Goal: Task Accomplishment & Management: Use online tool/utility

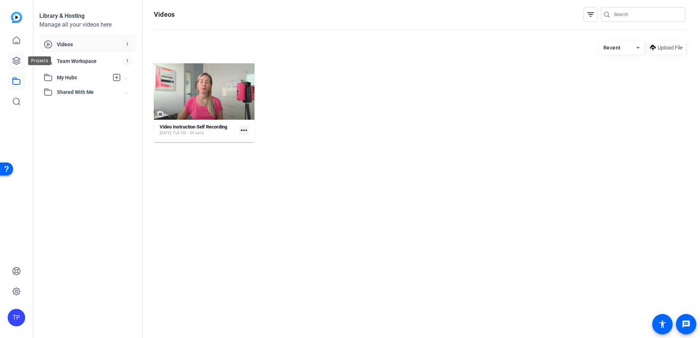
click at [17, 57] on icon at bounding box center [16, 60] width 7 height 7
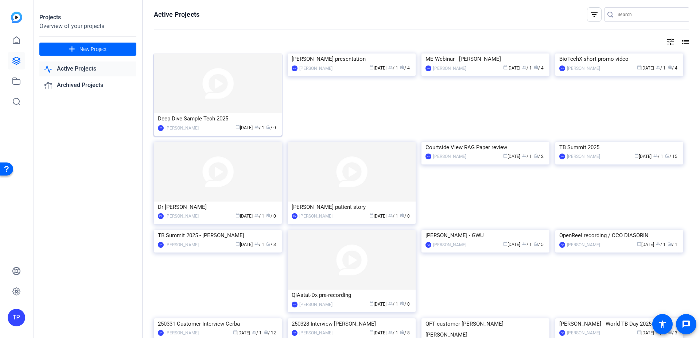
click at [215, 92] on img at bounding box center [218, 84] width 128 height 60
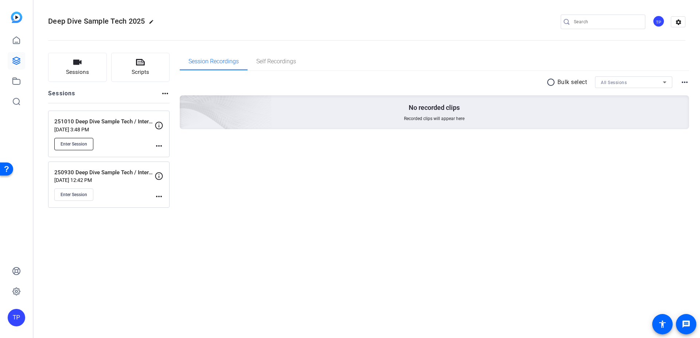
click at [64, 144] on span "Enter Session" at bounding box center [73, 144] width 27 height 6
click at [83, 196] on span "Enter Session" at bounding box center [73, 195] width 27 height 6
click at [80, 197] on span "Enter Session" at bounding box center [73, 195] width 27 height 6
click at [275, 62] on span "Self Recordings" at bounding box center [276, 62] width 40 height 6
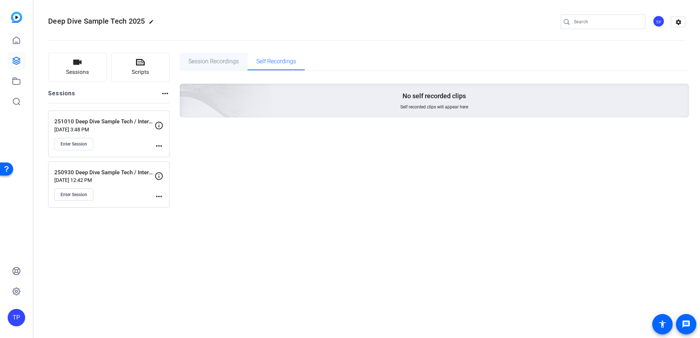
click at [220, 63] on span "Session Recordings" at bounding box center [213, 62] width 50 height 6
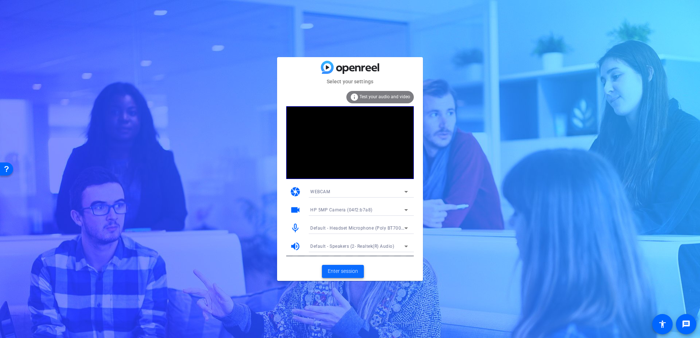
click at [336, 272] on span "Enter session" at bounding box center [343, 272] width 30 height 8
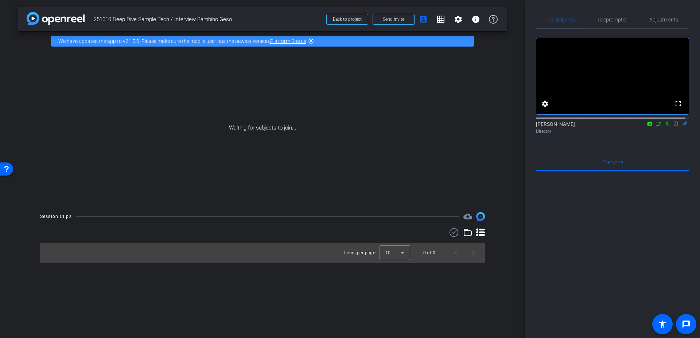
click at [664, 126] on icon at bounding box center [667, 123] width 6 height 5
drag, startPoint x: 654, startPoint y: 132, endPoint x: 576, endPoint y: 142, distance: 78.9
click at [576, 135] on div "Director" at bounding box center [612, 131] width 153 height 7
click at [648, 126] on icon at bounding box center [649, 123] width 6 height 5
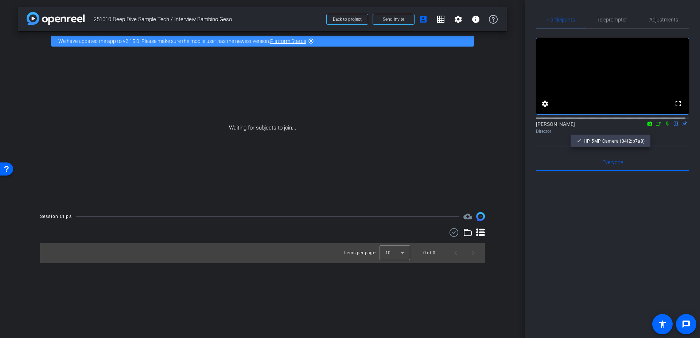
click at [655, 132] on div at bounding box center [350, 169] width 700 height 338
click at [655, 126] on icon at bounding box center [658, 123] width 6 height 5
click at [655, 132] on div "Tina Porsche Director" at bounding box center [612, 128] width 153 height 14
click at [664, 126] on icon at bounding box center [667, 123] width 6 height 5
click at [665, 126] on icon at bounding box center [666, 124] width 3 height 5
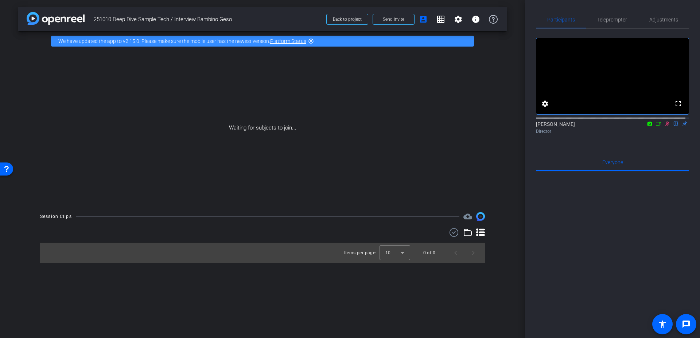
click at [664, 126] on icon at bounding box center [667, 123] width 6 height 5
click at [661, 22] on span "Adjustments" at bounding box center [663, 19] width 29 height 5
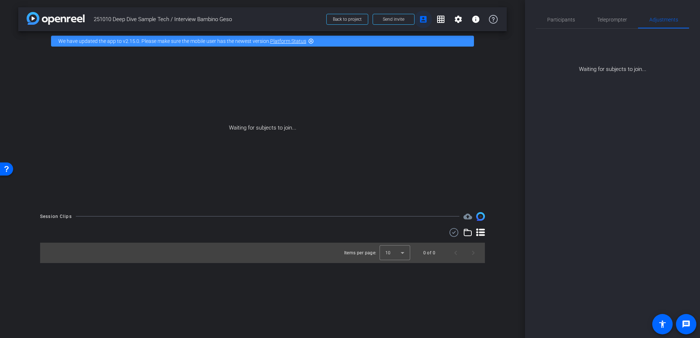
click at [421, 22] on mat-icon "account_box" at bounding box center [423, 19] width 9 height 9
click at [614, 17] on span "Teleprompter" at bounding box center [612, 19] width 30 height 5
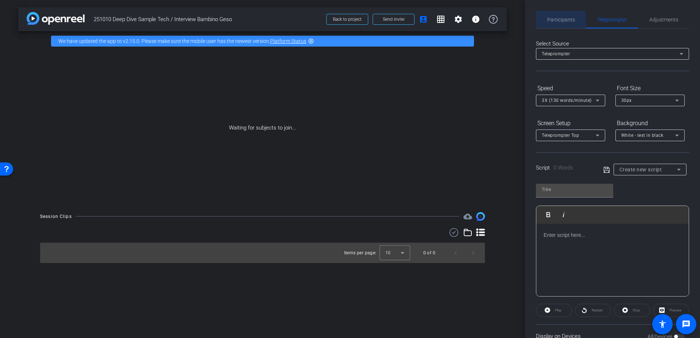
click at [560, 21] on span "Participants" at bounding box center [561, 19] width 28 height 5
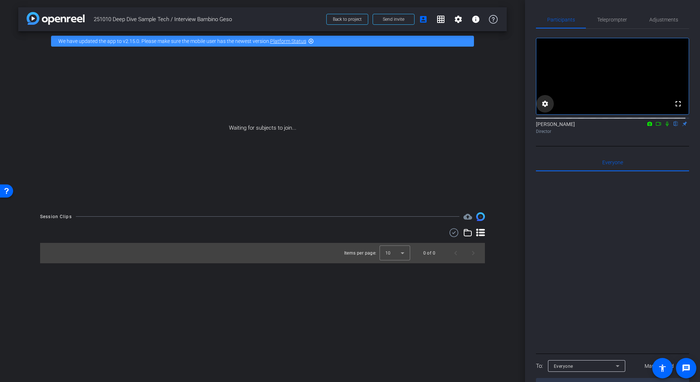
click at [546, 108] on mat-icon "settings" at bounding box center [544, 103] width 9 height 9
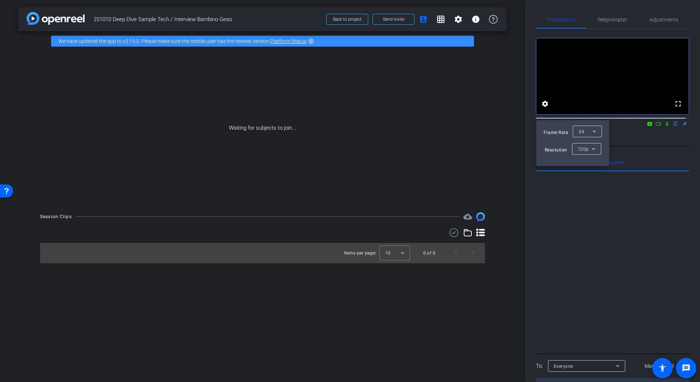
click at [593, 150] on icon at bounding box center [593, 149] width 9 height 9
click at [586, 173] on span "1080p" at bounding box center [583, 175] width 13 height 9
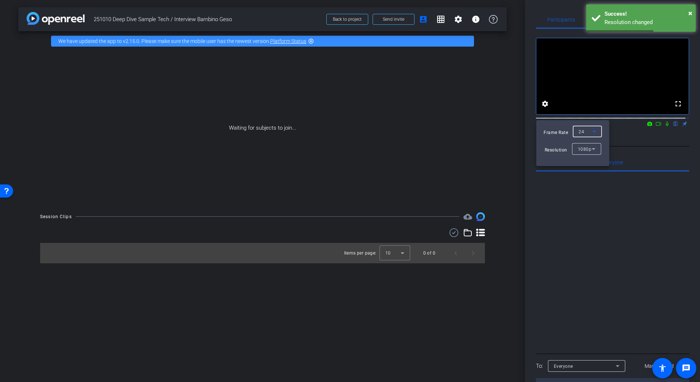
click at [595, 130] on icon at bounding box center [594, 131] width 9 height 9
click at [583, 147] on span "30" at bounding box center [580, 146] width 5 height 9
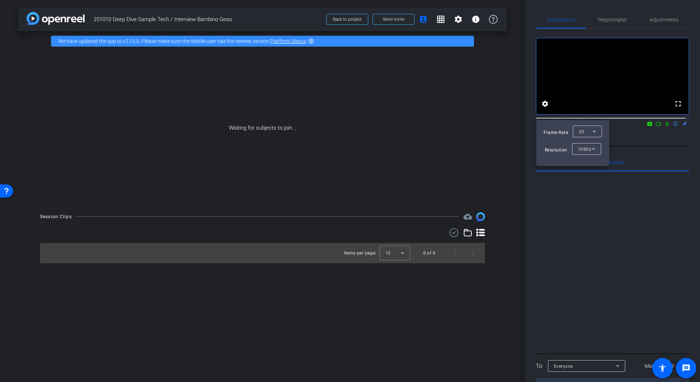
click at [630, 202] on div at bounding box center [350, 191] width 700 height 382
drag, startPoint x: 664, startPoint y: 132, endPoint x: 546, endPoint y: 111, distance: 119.9
click at [546, 108] on mat-icon "settings" at bounding box center [544, 103] width 9 height 9
click at [608, 19] on div at bounding box center [350, 191] width 700 height 382
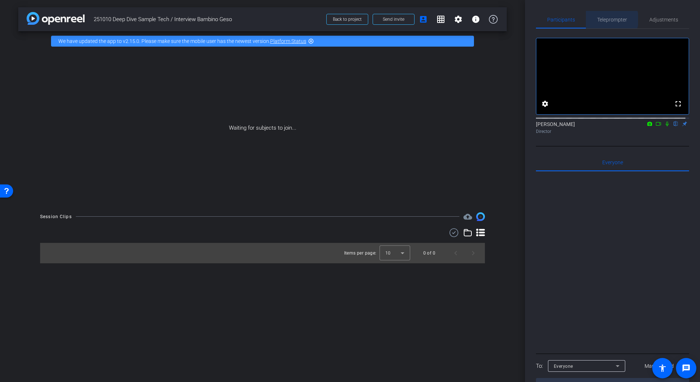
click at [608, 19] on span "Teleprompter" at bounding box center [612, 19] width 30 height 5
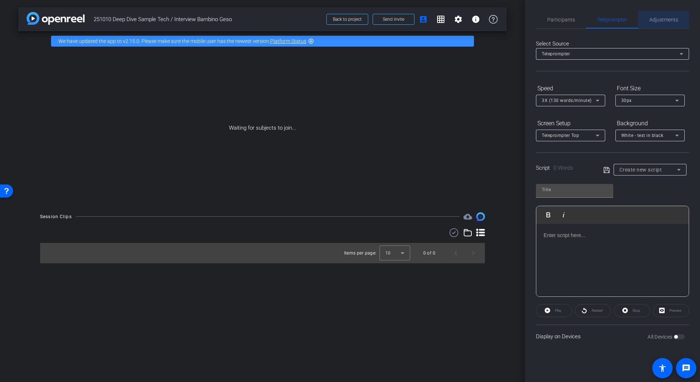
click at [655, 19] on span "Adjustments" at bounding box center [663, 19] width 29 height 5
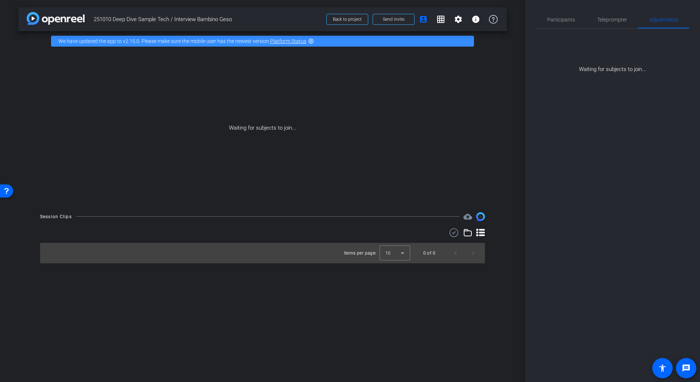
click at [625, 71] on div "Waiting for subjects to join..." at bounding box center [612, 51] width 153 height 45
click at [556, 24] on span "Participants" at bounding box center [561, 19] width 28 height 17
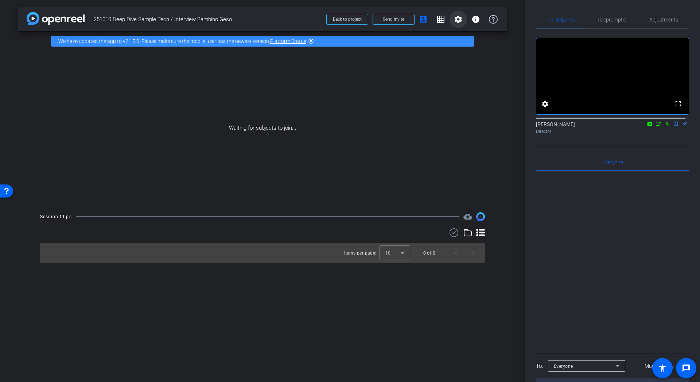
click at [455, 21] on mat-icon "settings" at bounding box center [458, 19] width 9 height 9
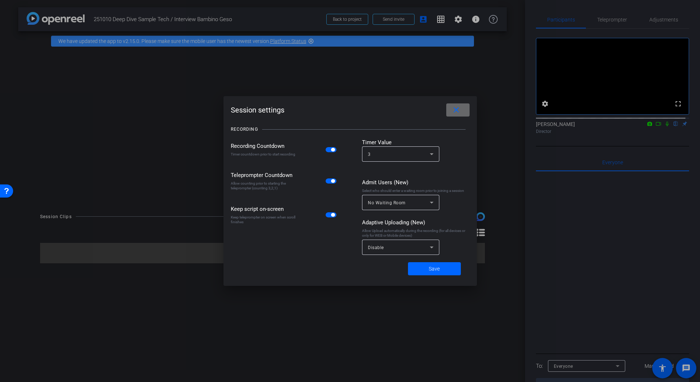
click at [458, 107] on mat-icon "close" at bounding box center [455, 110] width 9 height 9
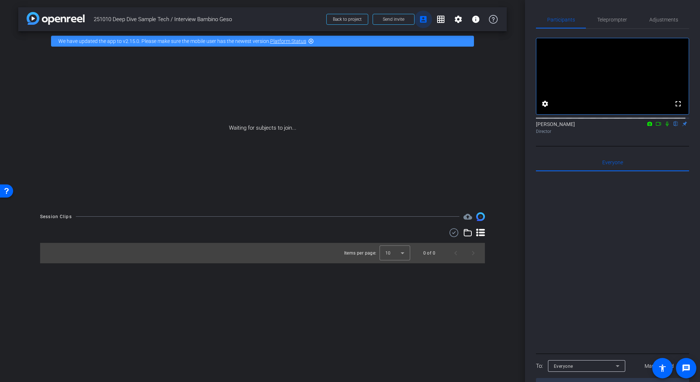
click at [423, 17] on mat-icon "account_box" at bounding box center [423, 19] width 9 height 9
click at [441, 17] on mat-icon "grid_on" at bounding box center [440, 19] width 9 height 9
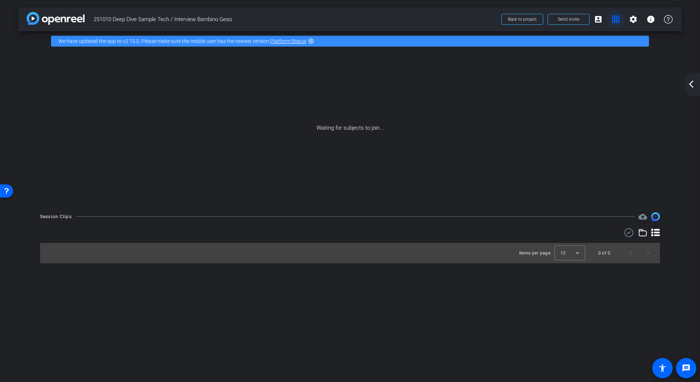
click at [618, 19] on mat-icon "grid_on" at bounding box center [615, 19] width 9 height 9
click at [692, 83] on mat-icon "arrow_back_ios_new" at bounding box center [690, 84] width 9 height 9
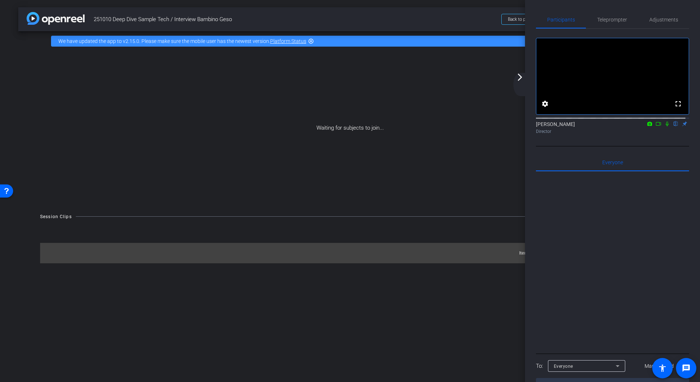
click at [471, 20] on span "251010 Deep Dive Sample Tech / Interview Bambino Geso" at bounding box center [295, 19] width 403 height 15
click at [523, 74] on mat-icon "arrow_forward_ios" at bounding box center [519, 77] width 9 height 9
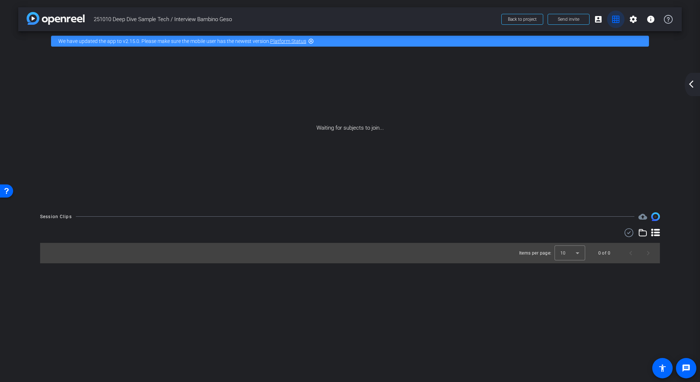
click at [612, 19] on mat-icon "grid_on" at bounding box center [615, 19] width 9 height 9
click at [597, 19] on mat-icon "account_box" at bounding box center [598, 19] width 9 height 9
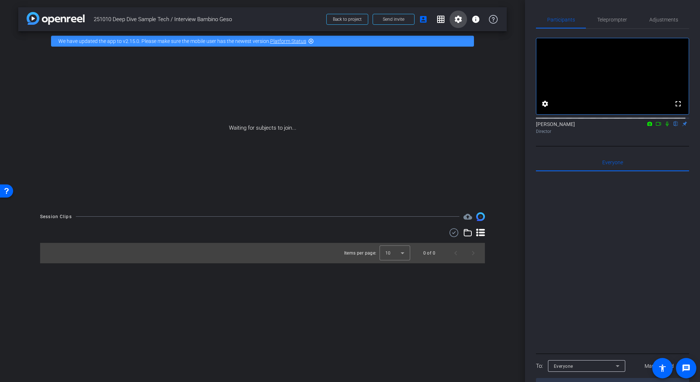
click at [459, 21] on mat-icon "settings" at bounding box center [458, 19] width 9 height 9
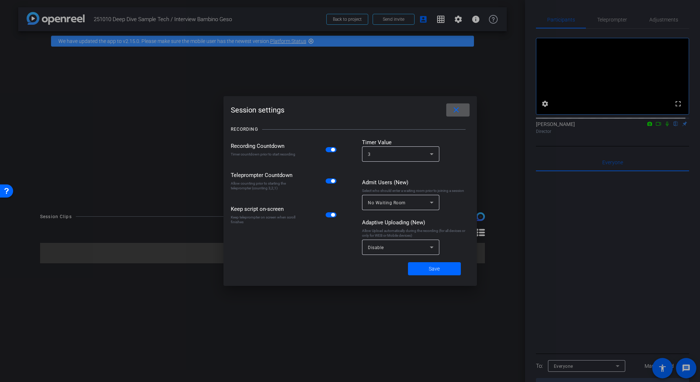
click at [457, 109] on mat-icon "close" at bounding box center [455, 110] width 9 height 9
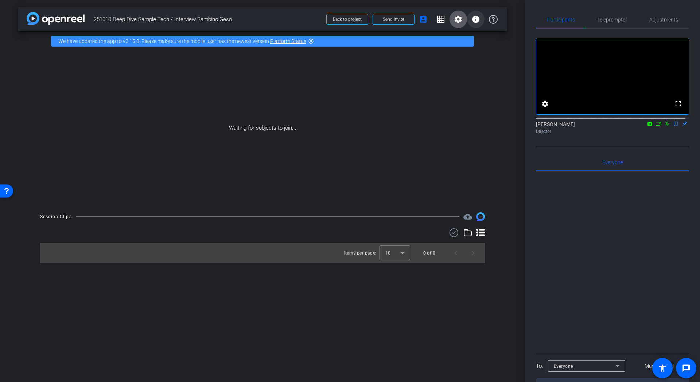
click at [474, 18] on mat-icon "info" at bounding box center [475, 19] width 9 height 9
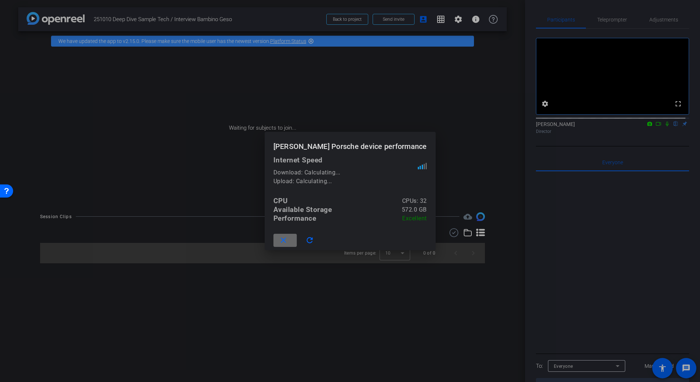
click at [297, 234] on span at bounding box center [284, 240] width 23 height 17
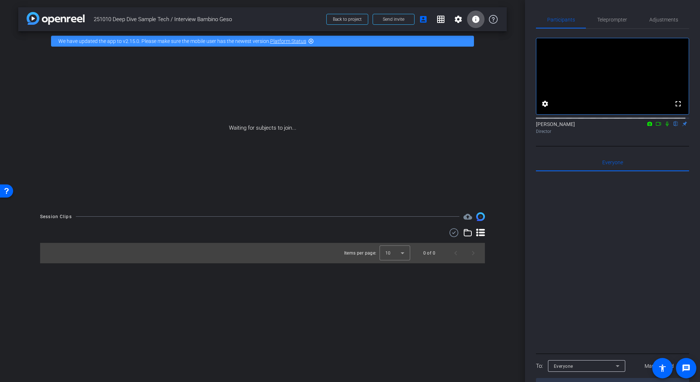
click at [479, 232] on icon at bounding box center [480, 232] width 9 height 9
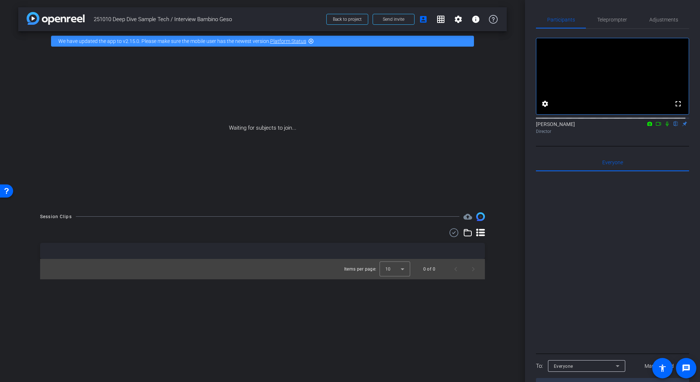
click at [479, 234] on icon at bounding box center [480, 232] width 9 height 9
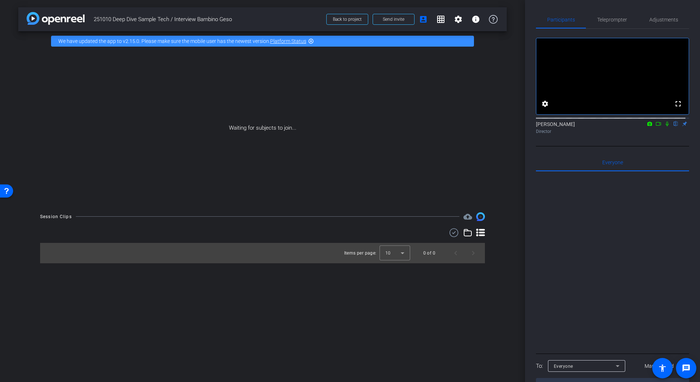
click at [467, 233] on icon at bounding box center [467, 232] width 9 height 9
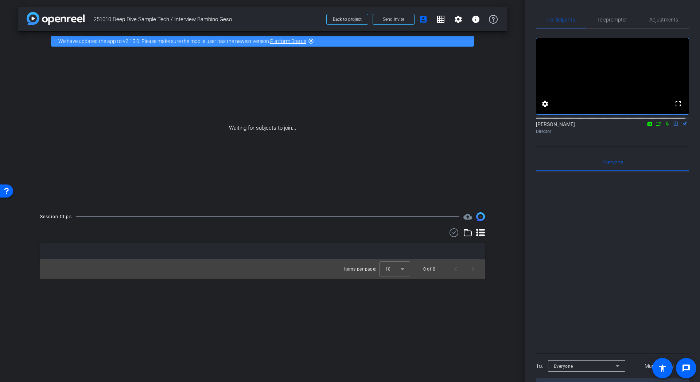
click at [467, 233] on icon at bounding box center [467, 232] width 9 height 9
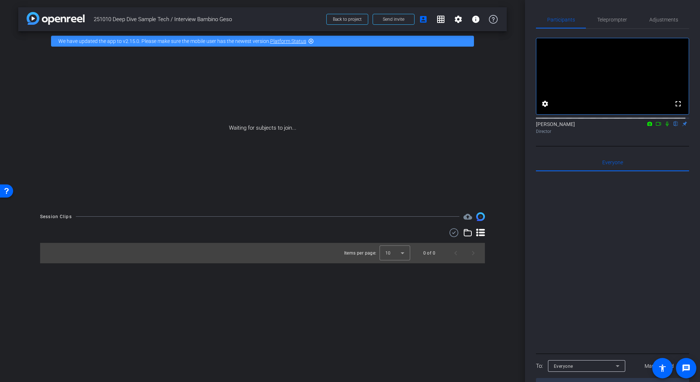
click at [671, 127] on mat-icon "flip" at bounding box center [675, 123] width 9 height 7
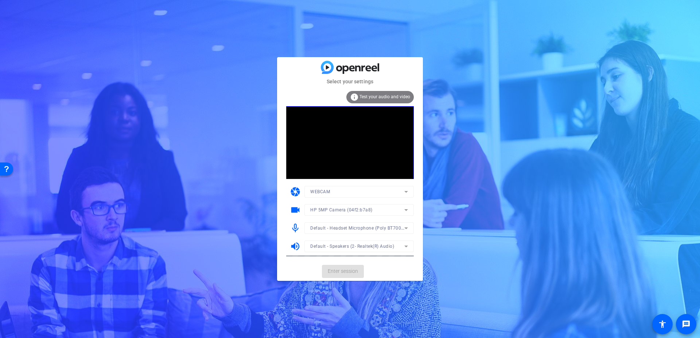
click at [364, 228] on mat-form-field "Default - Headset Microphone (Poly BT700) (047f:02e6)" at bounding box center [358, 229] width 109 height 12
click at [391, 99] on span "Test your audio and video" at bounding box center [384, 96] width 51 height 5
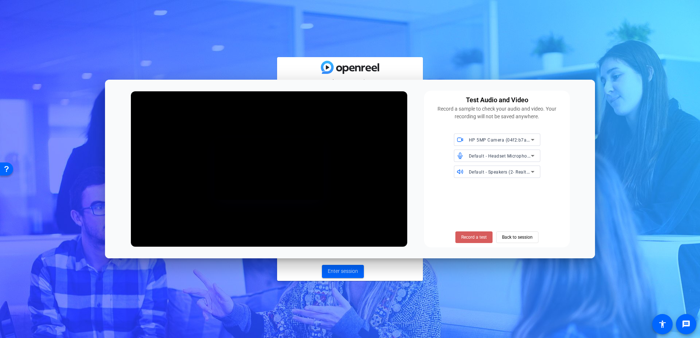
click at [479, 240] on span "Record a test" at bounding box center [474, 237] width 26 height 7
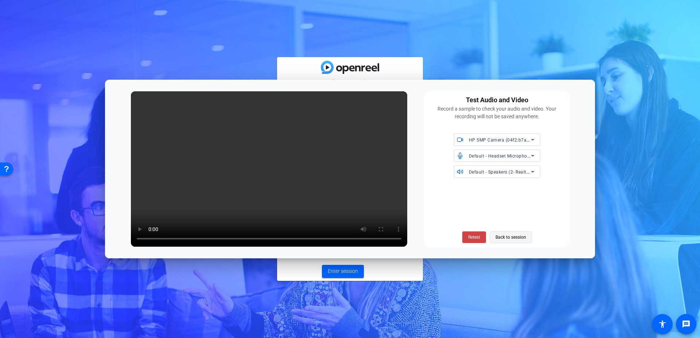
click at [512, 235] on span "Back to session" at bounding box center [510, 238] width 31 height 14
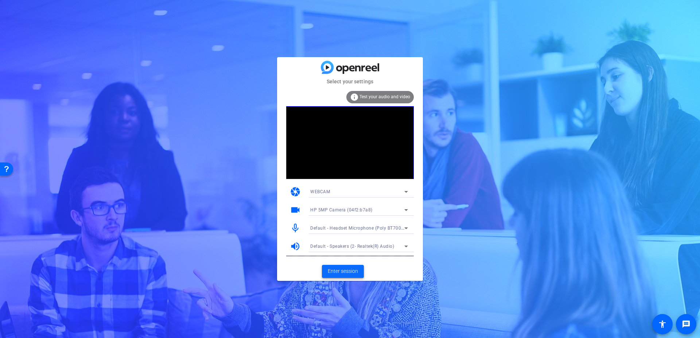
click at [345, 275] on span "Enter session" at bounding box center [343, 272] width 30 height 8
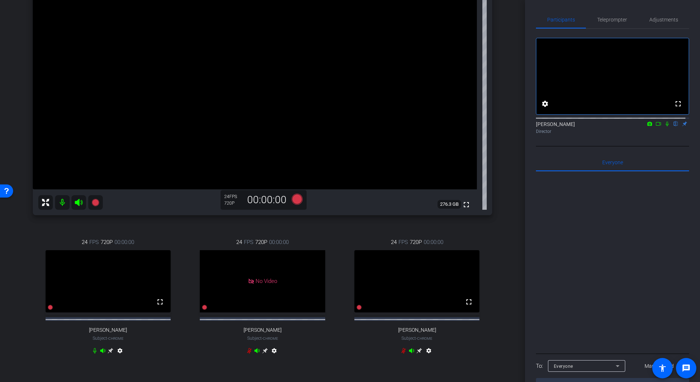
scroll to position [95, 0]
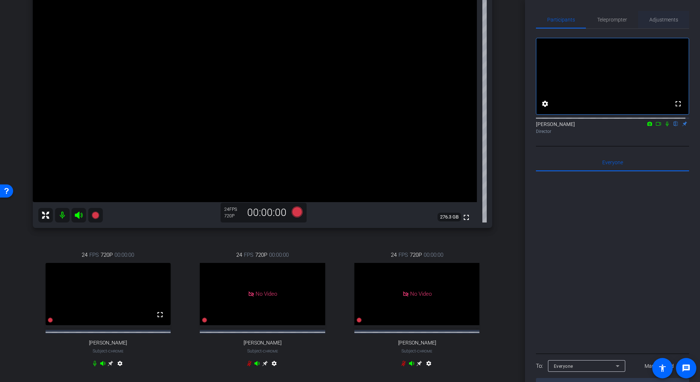
click at [654, 20] on span "Adjustments" at bounding box center [663, 19] width 29 height 5
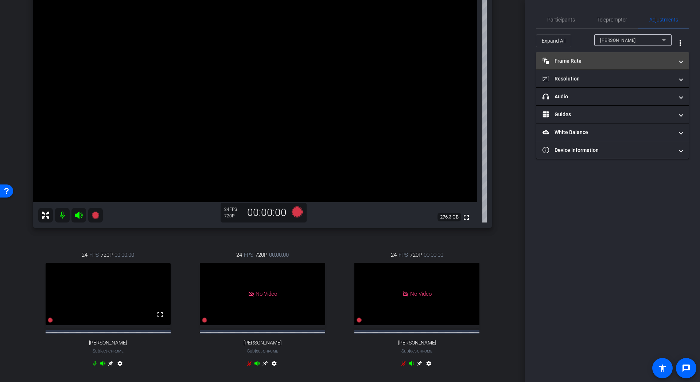
click at [640, 63] on mat-panel-title "Frame Rate Frame Rate" at bounding box center [607, 61] width 131 height 8
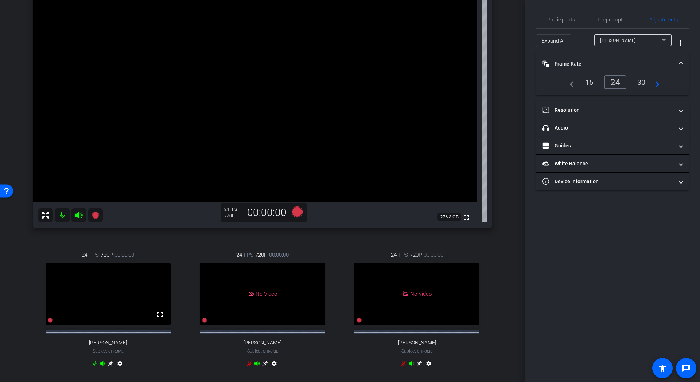
click at [638, 84] on div "30" at bounding box center [640, 82] width 19 height 12
click at [630, 112] on mat-panel-title "Resolution" at bounding box center [607, 110] width 131 height 8
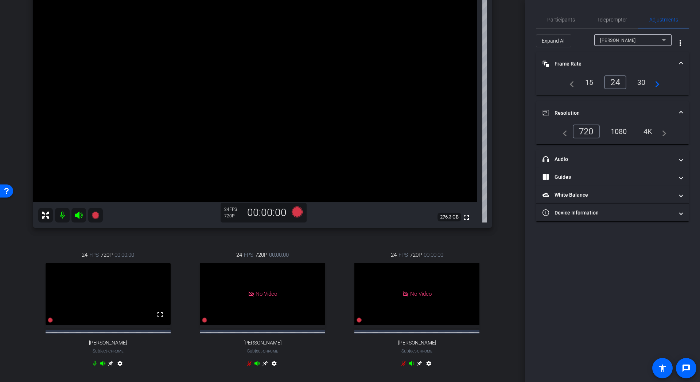
click at [622, 133] on div "1080" at bounding box center [618, 131] width 27 height 12
click at [663, 131] on mat-icon "navigate_next" at bounding box center [661, 131] width 9 height 9
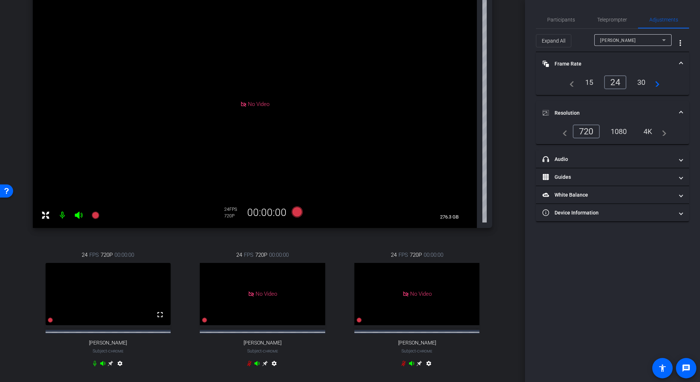
click at [564, 129] on mat-icon "navigate_before" at bounding box center [562, 131] width 9 height 9
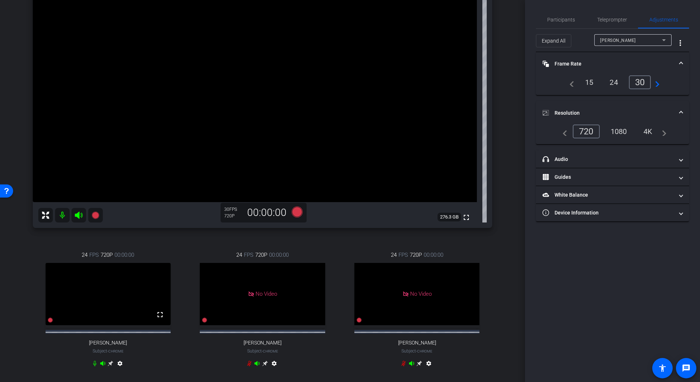
scroll to position [0, 0]
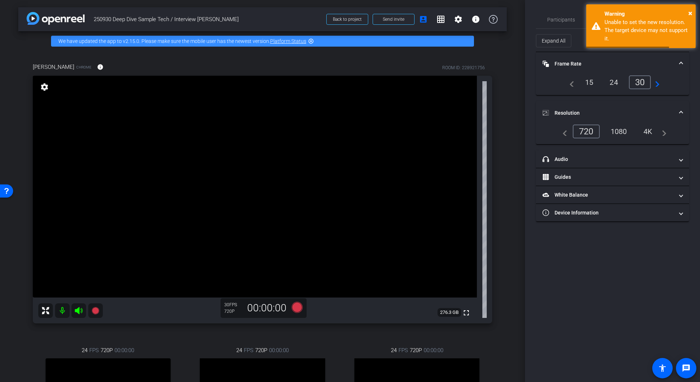
click at [622, 132] on div "1080" at bounding box center [618, 131] width 27 height 12
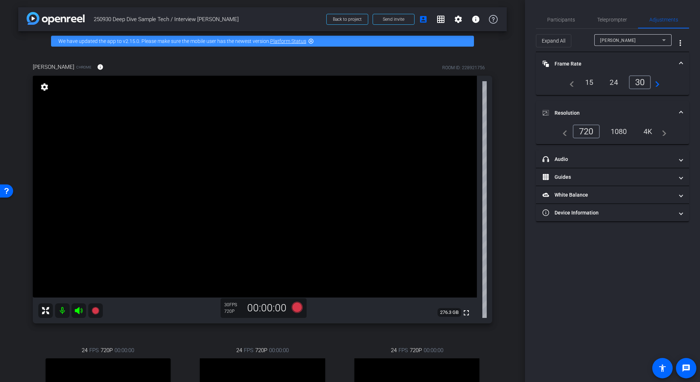
click at [618, 130] on div "1080" at bounding box center [618, 131] width 27 height 12
click at [564, 159] on mat-panel-title "headphone icon Audio" at bounding box center [607, 160] width 131 height 8
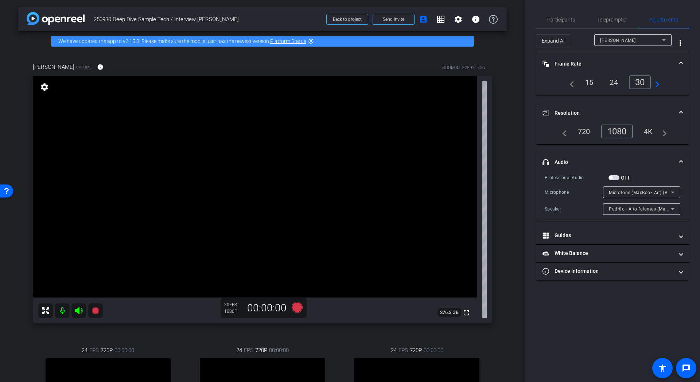
click at [642, 195] on div "Microfone (MacBook Air) (Built-in)" at bounding box center [639, 192] width 62 height 9
click at [587, 309] on div at bounding box center [350, 191] width 700 height 382
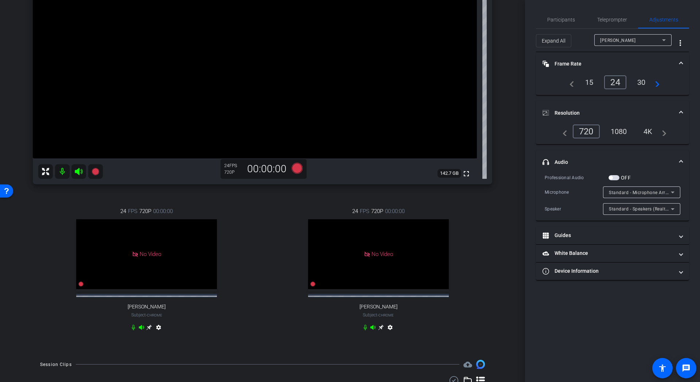
scroll to position [138, 0]
click at [616, 131] on div "1080" at bounding box center [618, 131] width 27 height 12
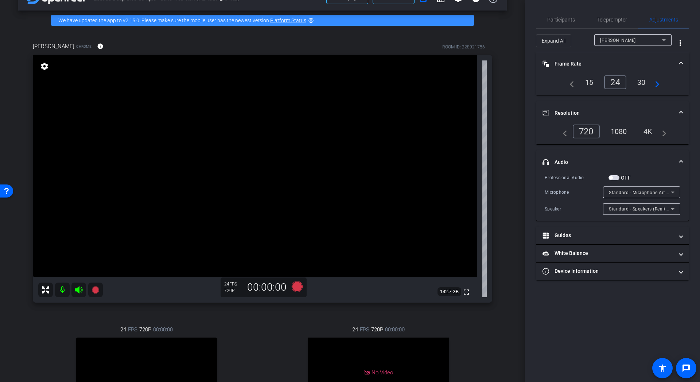
scroll to position [0, 0]
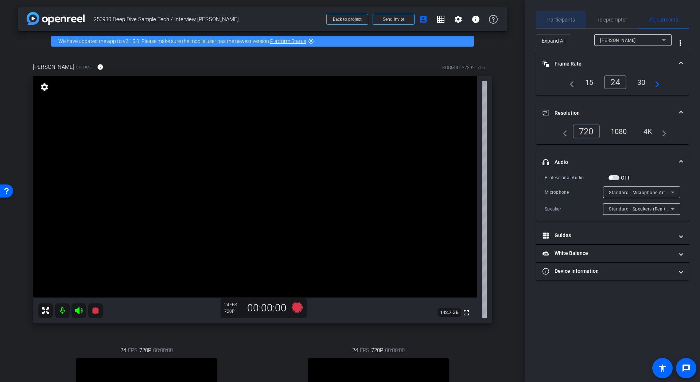
click at [556, 20] on span "Participants" at bounding box center [561, 19] width 28 height 5
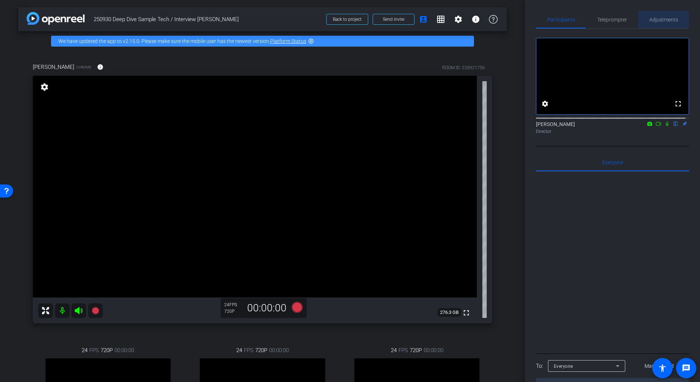
click at [657, 19] on span "Adjustments" at bounding box center [663, 19] width 29 height 5
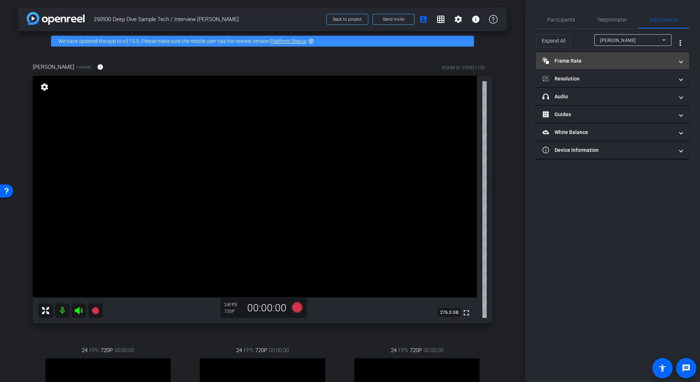
click at [666, 64] on mat-panel-title "Frame Rate Frame Rate" at bounding box center [607, 61] width 131 height 8
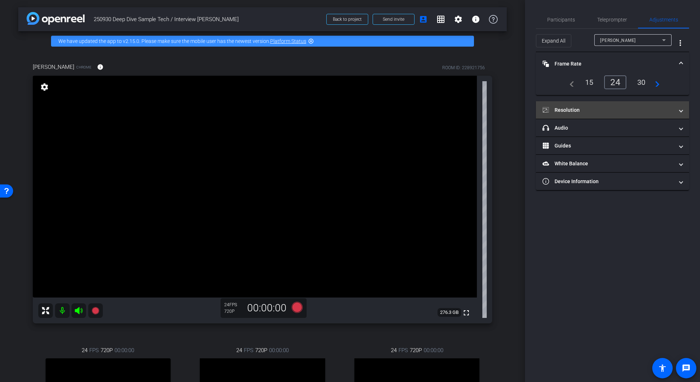
click at [600, 107] on mat-panel-title "Resolution" at bounding box center [607, 110] width 131 height 8
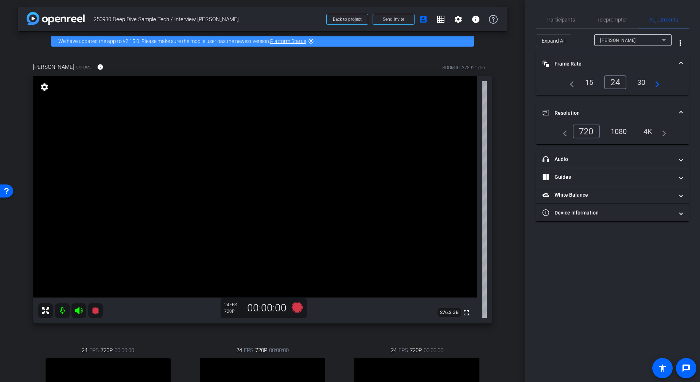
click at [616, 134] on div "1080" at bounding box center [618, 131] width 27 height 12
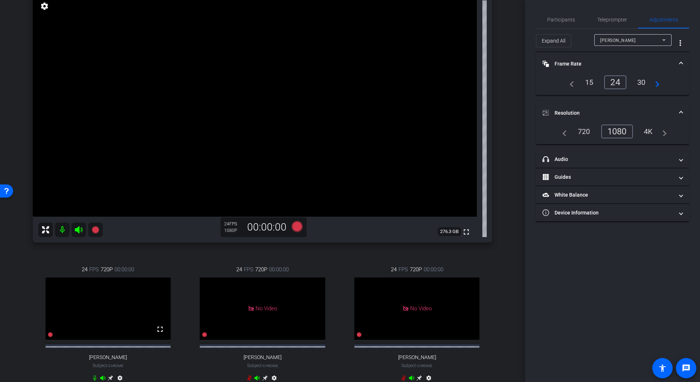
scroll to position [73, 0]
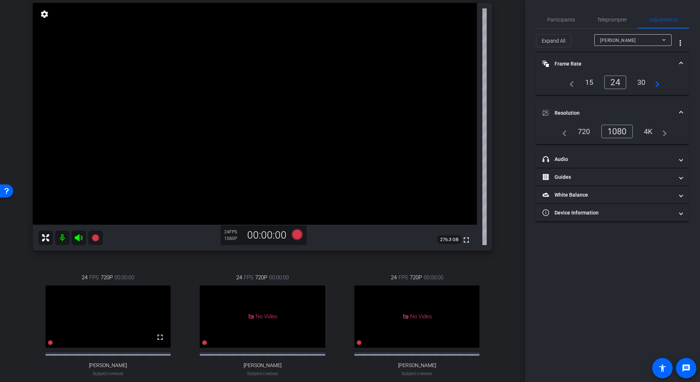
drag, startPoint x: 97, startPoint y: 238, endPoint x: 94, endPoint y: 265, distance: 26.7
click at [94, 265] on div "Michelle Tadra Chrome info ROOM ID: 228921756 fullscreen settings 276.3 GB 24 F…" at bounding box center [262, 194] width 488 height 433
click at [95, 239] on icon at bounding box center [94, 237] width 7 height 7
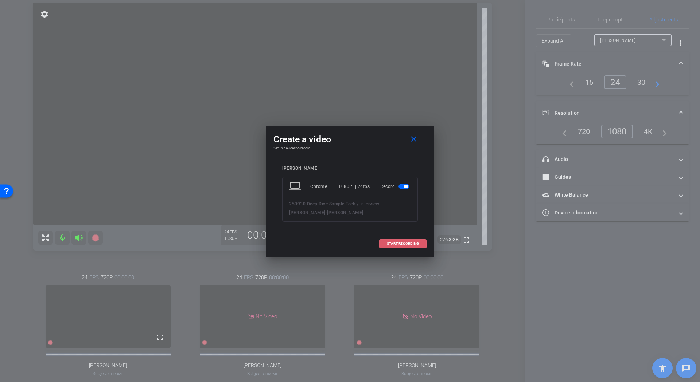
click at [390, 246] on span "START RECORDING" at bounding box center [403, 244] width 32 height 4
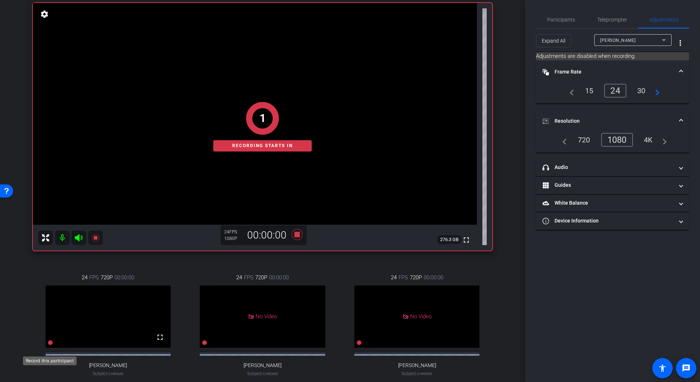
click at [50, 338] on icon at bounding box center [50, 342] width 5 height 5
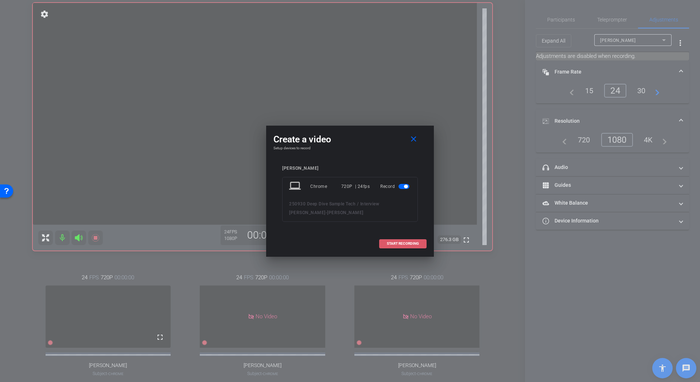
click at [406, 243] on span "START RECORDING" at bounding box center [403, 244] width 32 height 4
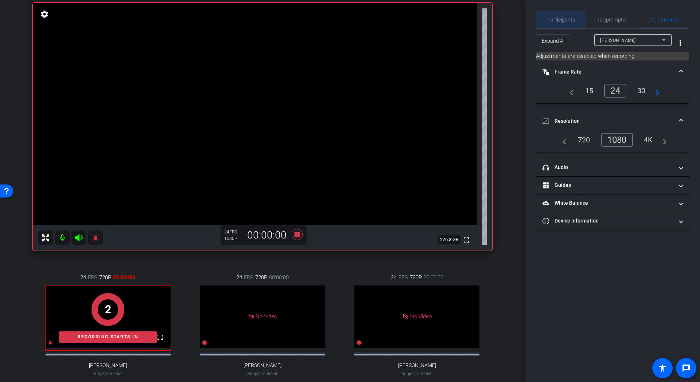
click at [567, 21] on span "Participants" at bounding box center [561, 19] width 28 height 5
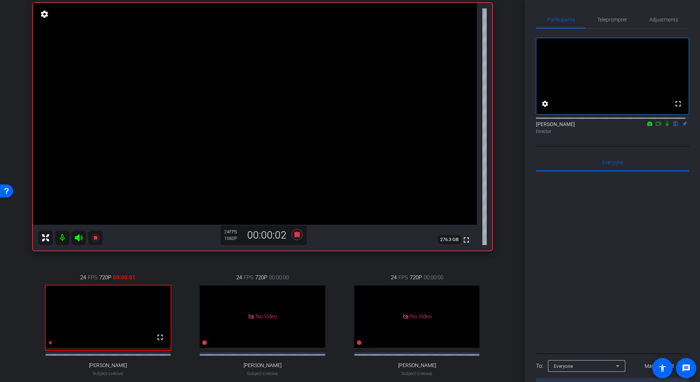
click at [664, 126] on icon at bounding box center [667, 123] width 6 height 5
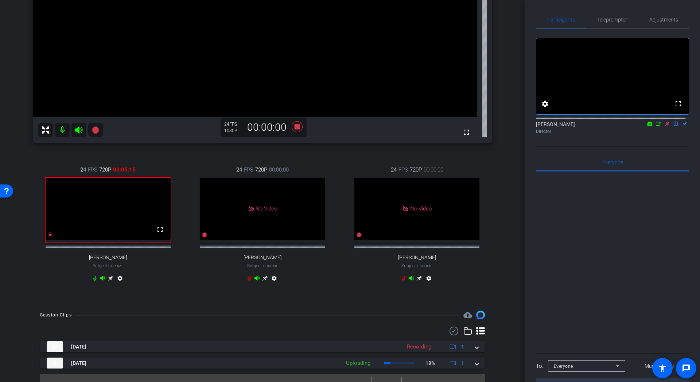
scroll to position [201, 0]
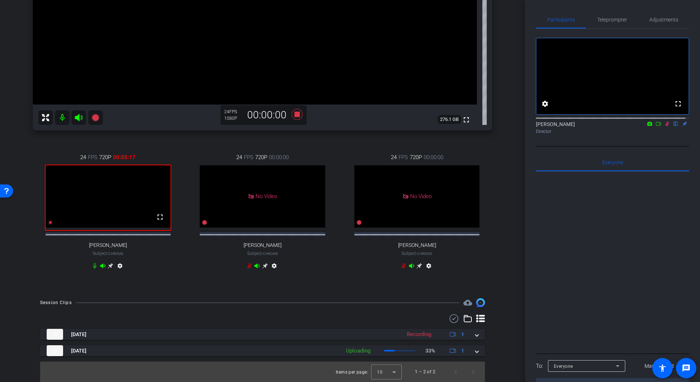
click at [665, 126] on icon at bounding box center [667, 124] width 4 height 5
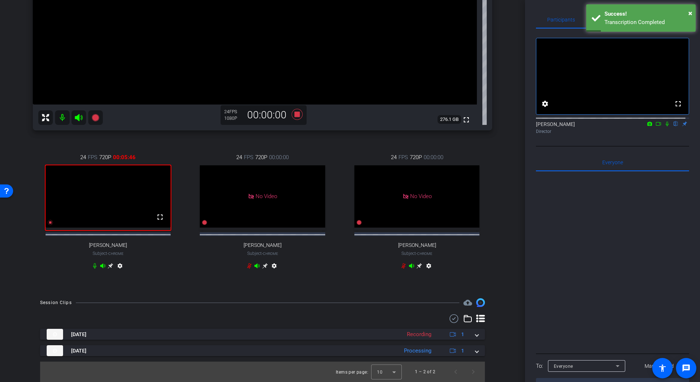
click at [664, 126] on icon at bounding box center [667, 123] width 6 height 5
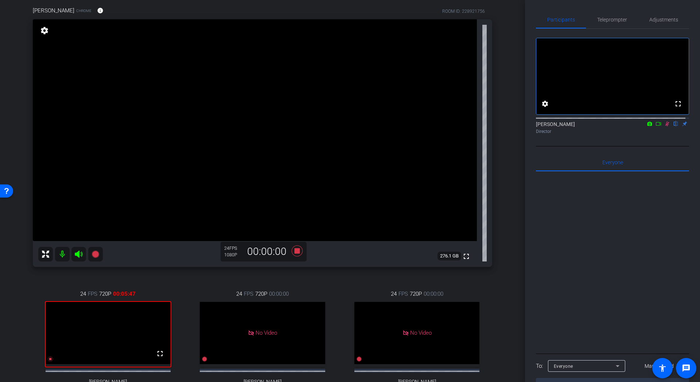
scroll to position [55, 0]
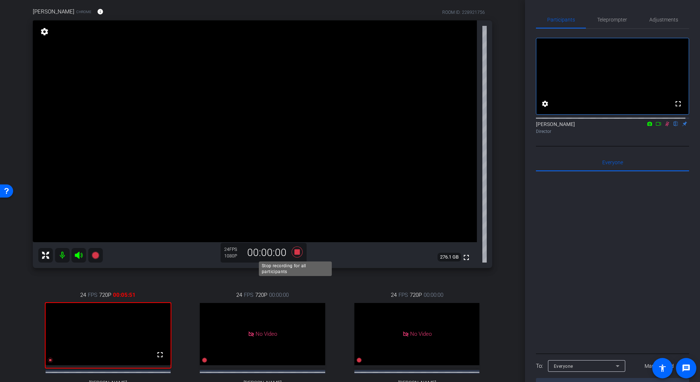
click at [297, 253] on icon at bounding box center [296, 251] width 11 height 11
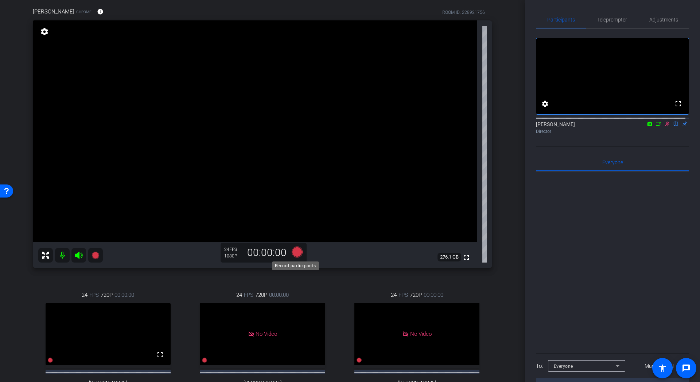
click at [297, 253] on icon at bounding box center [296, 251] width 11 height 11
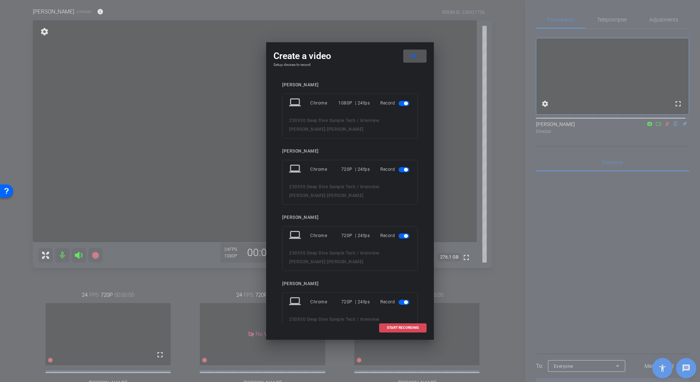
click at [391, 325] on span at bounding box center [402, 327] width 47 height 17
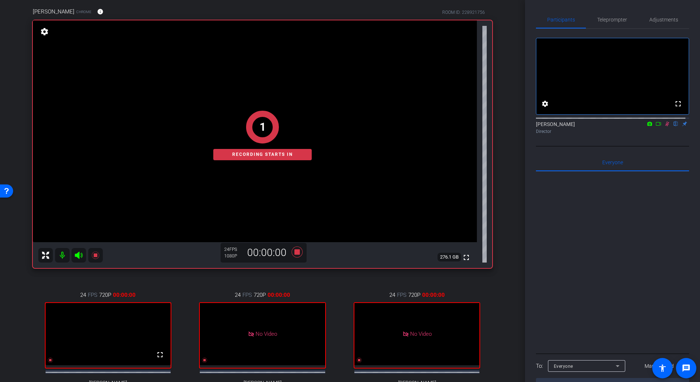
click at [665, 126] on icon at bounding box center [667, 124] width 4 height 5
click at [664, 126] on icon at bounding box center [667, 123] width 6 height 5
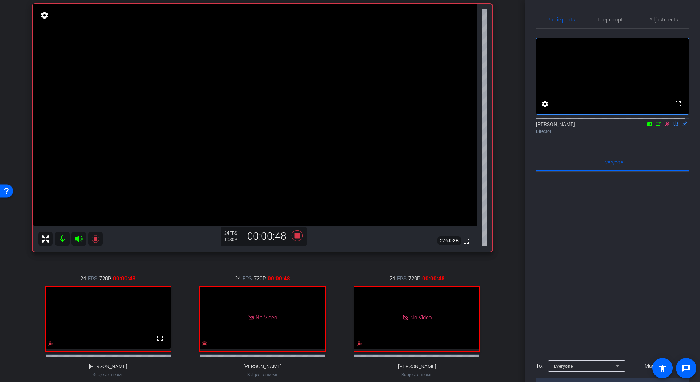
scroll to position [35, 0]
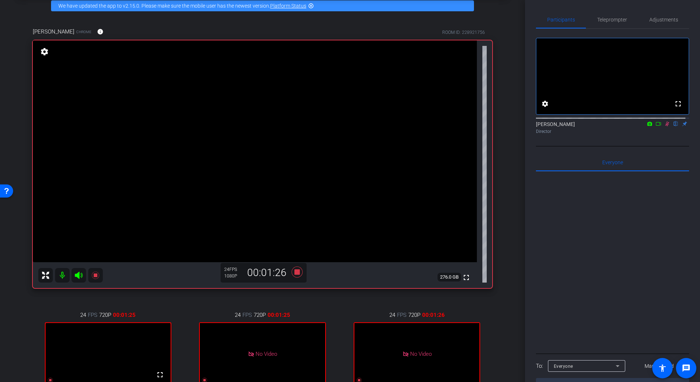
click at [665, 126] on icon at bounding box center [667, 124] width 4 height 5
click at [665, 126] on icon at bounding box center [666, 124] width 3 height 5
click at [665, 126] on icon at bounding box center [667, 123] width 6 height 5
click at [664, 126] on icon at bounding box center [667, 123] width 6 height 5
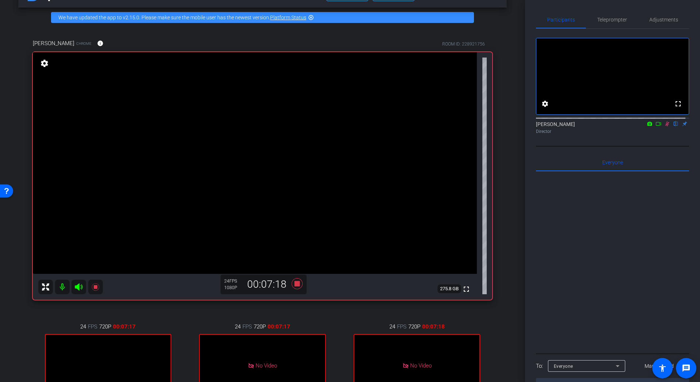
scroll to position [36, 0]
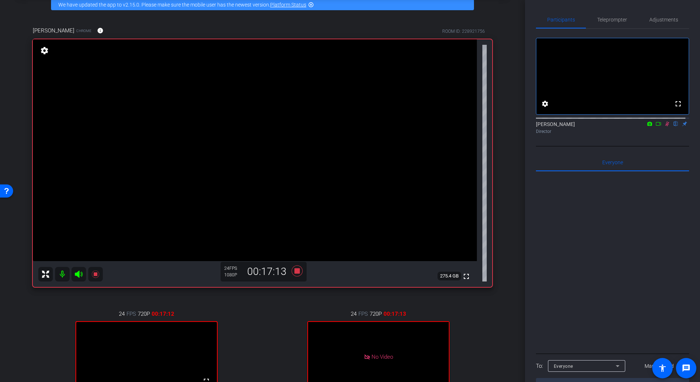
click at [665, 126] on icon at bounding box center [667, 124] width 4 height 5
click at [296, 269] on icon at bounding box center [296, 270] width 11 height 11
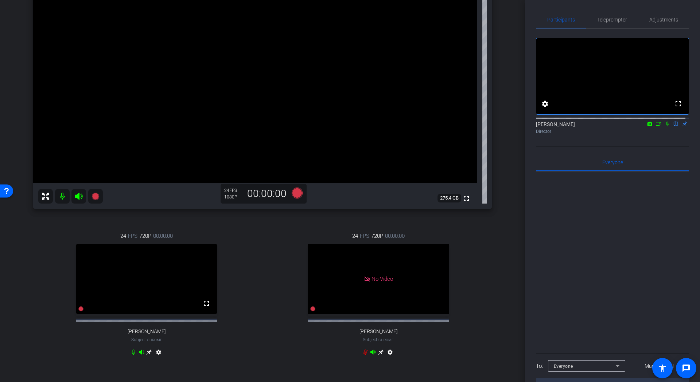
scroll to position [78, 0]
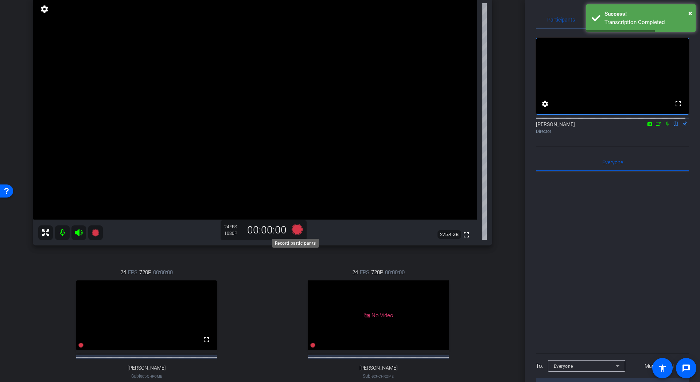
click at [294, 229] on icon at bounding box center [296, 229] width 11 height 11
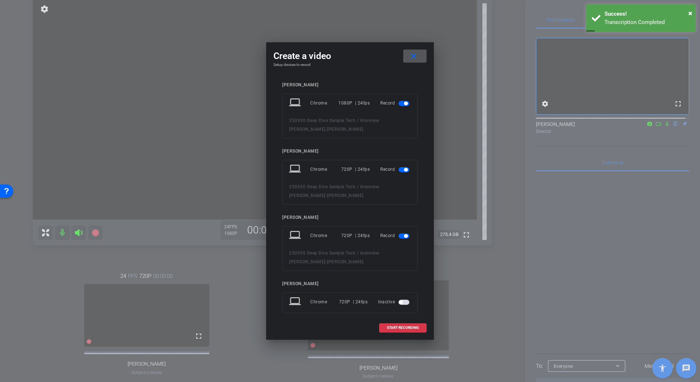
click at [399, 235] on span "button" at bounding box center [403, 236] width 11 height 5
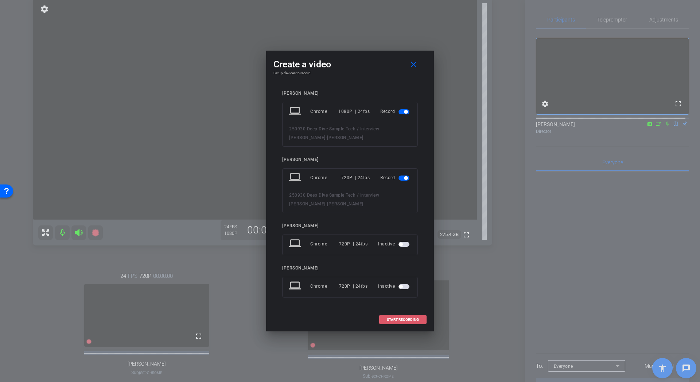
click at [415, 320] on span "START RECORDING" at bounding box center [403, 320] width 32 height 4
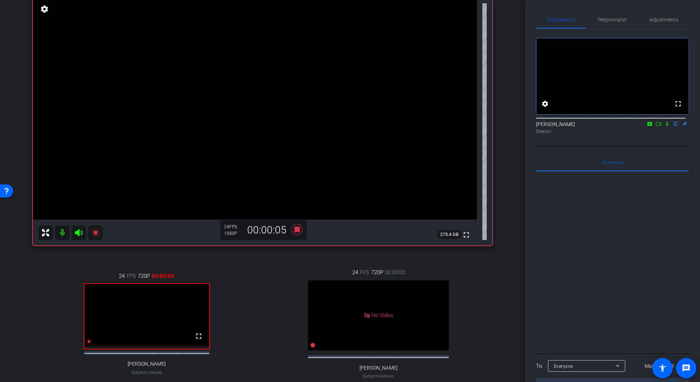
click at [664, 126] on icon at bounding box center [667, 123] width 6 height 5
click at [298, 229] on icon at bounding box center [296, 229] width 17 height 13
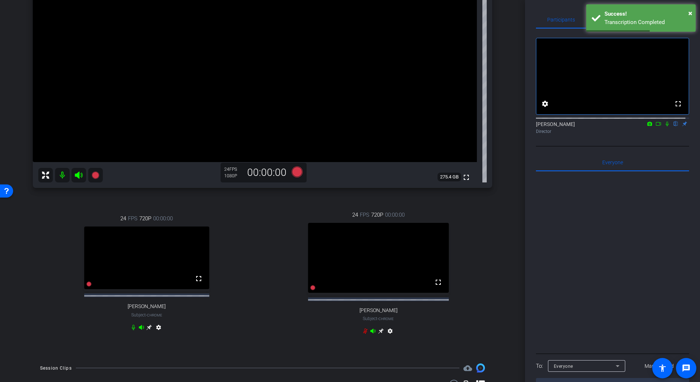
scroll to position [240, 0]
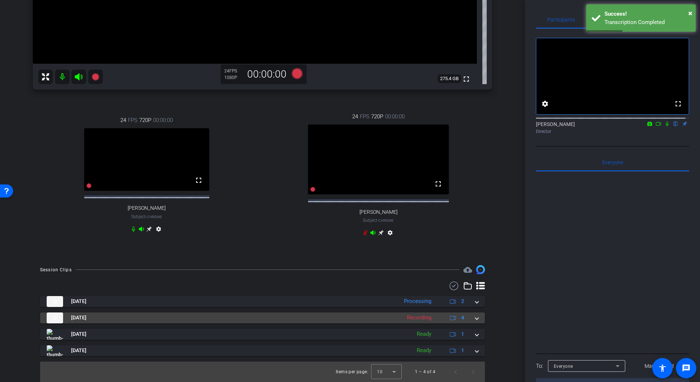
click at [407, 320] on div "Recording" at bounding box center [419, 318] width 32 height 8
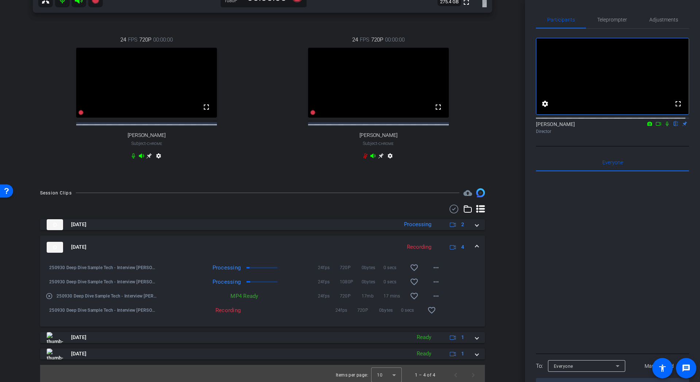
scroll to position [320, 0]
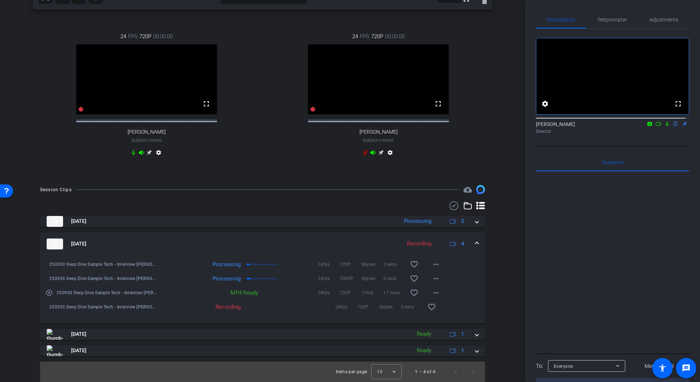
click at [475, 244] on span at bounding box center [476, 244] width 3 height 8
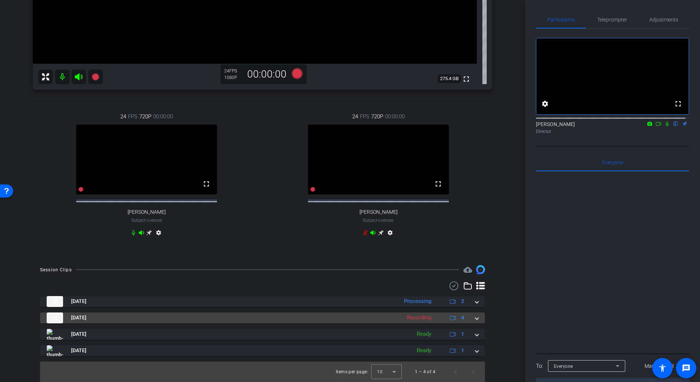
scroll to position [240, 0]
click at [418, 319] on div "Recording" at bounding box center [419, 318] width 32 height 8
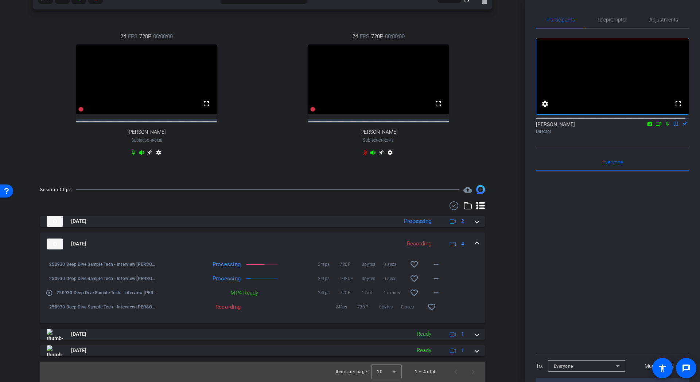
scroll to position [320, 0]
click at [664, 126] on icon at bounding box center [667, 123] width 6 height 5
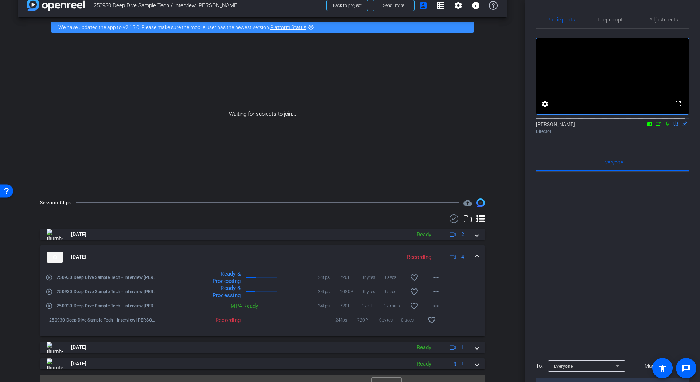
scroll to position [27, 0]
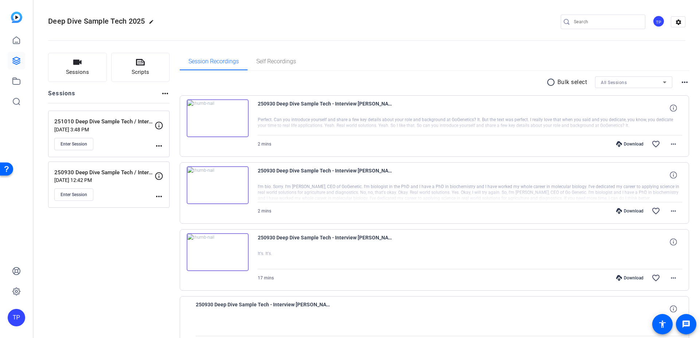
click at [218, 185] on img at bounding box center [218, 186] width 62 height 38
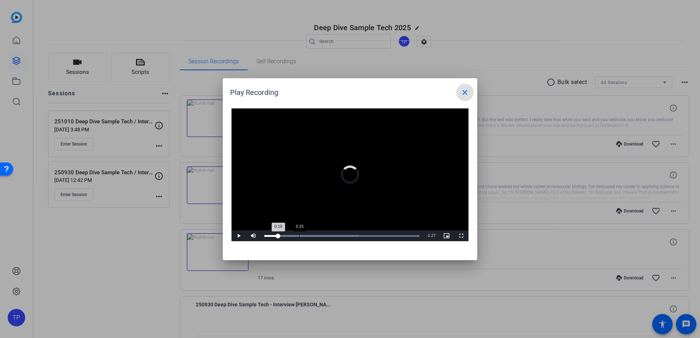
click at [299, 235] on div "Loaded : 100.00% 0:25 0:10" at bounding box center [342, 236] width 162 height 11
click at [297, 237] on div "0:23" at bounding box center [280, 236] width 32 height 2
click at [295, 236] on div "Loaded : 100.00% 0:22 0:22" at bounding box center [341, 236] width 155 height 2
click at [408, 236] on div "Loaded : 100.00%" at bounding box center [341, 236] width 155 height 2
click at [464, 95] on mat-icon "close" at bounding box center [464, 92] width 9 height 9
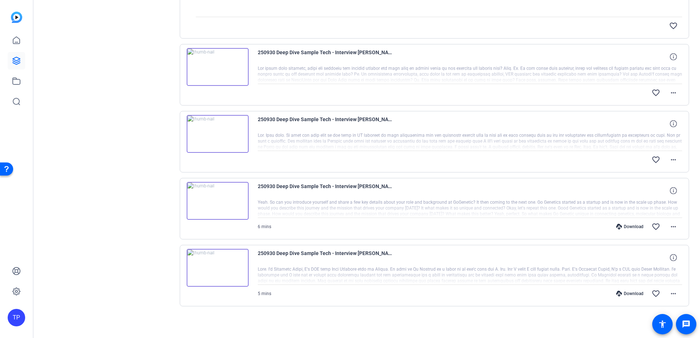
scroll to position [320, 0]
click at [215, 138] on img at bounding box center [218, 133] width 62 height 38
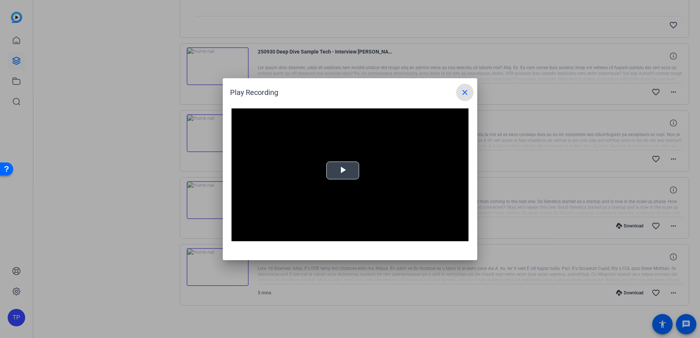
click at [342, 171] on span "Video Player" at bounding box center [342, 171] width 0 height 0
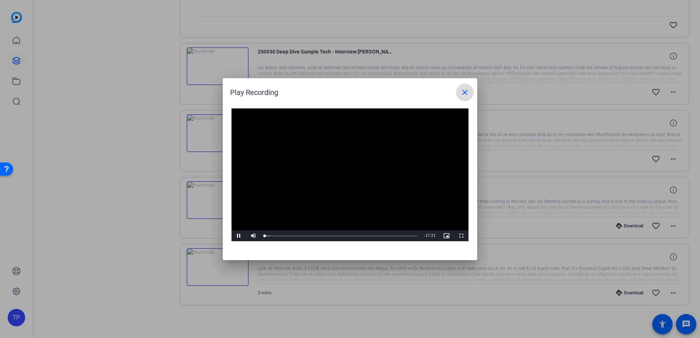
click at [463, 91] on mat-icon "close" at bounding box center [464, 92] width 9 height 9
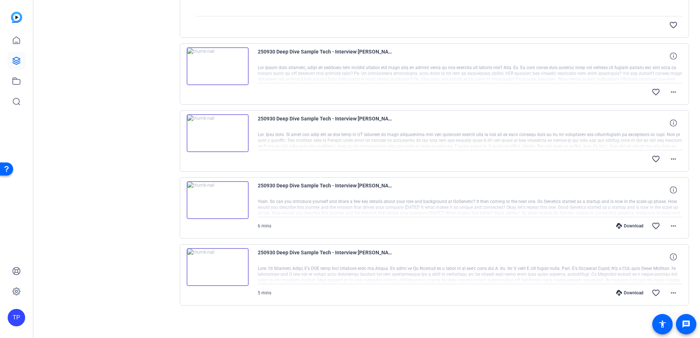
click at [217, 270] on img at bounding box center [218, 267] width 62 height 38
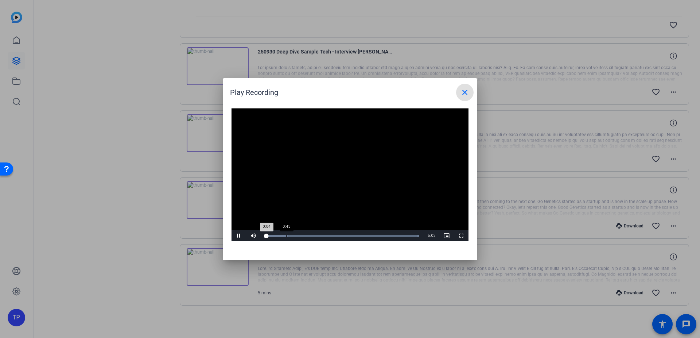
click at [286, 235] on div "Loaded : 100.00% 0:43 0:04" at bounding box center [342, 236] width 162 height 11
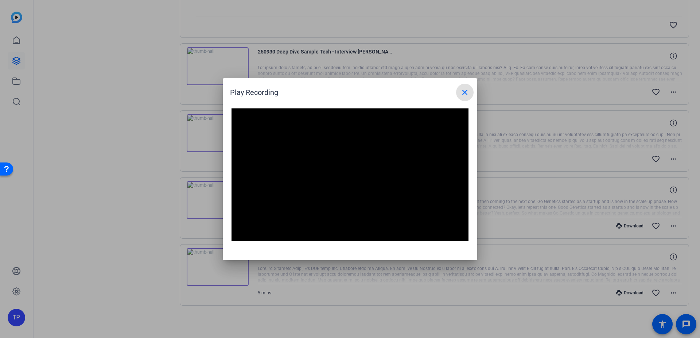
click at [463, 91] on mat-icon "close" at bounding box center [464, 92] width 9 height 9
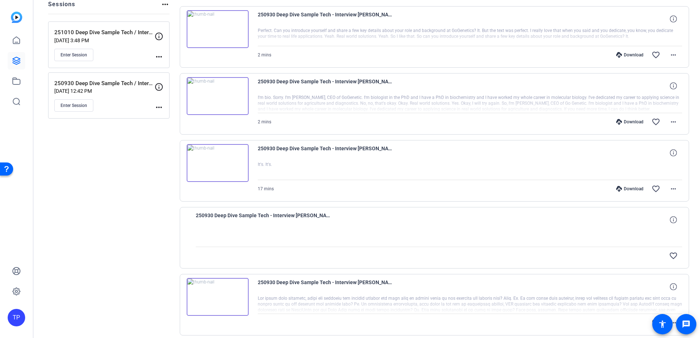
scroll to position [0, 0]
